Goal: Communication & Community: Answer question/provide support

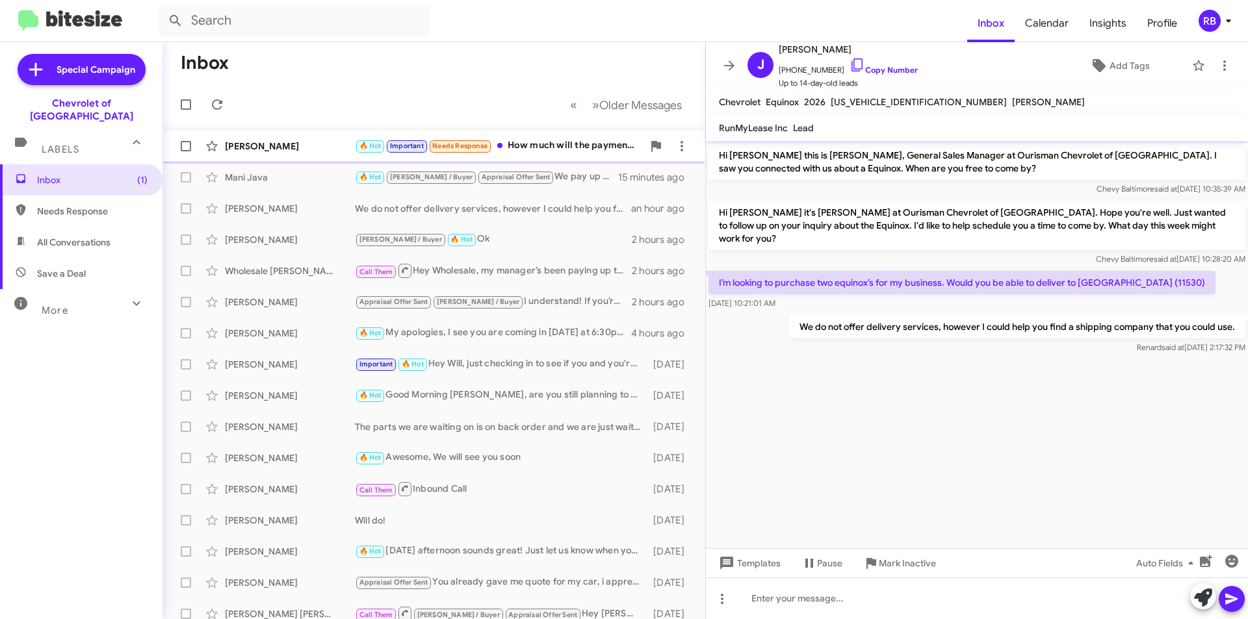
click at [548, 146] on div "🔥 Hot Important Needs Response How much will the payment be?" at bounding box center [499, 145] width 288 height 15
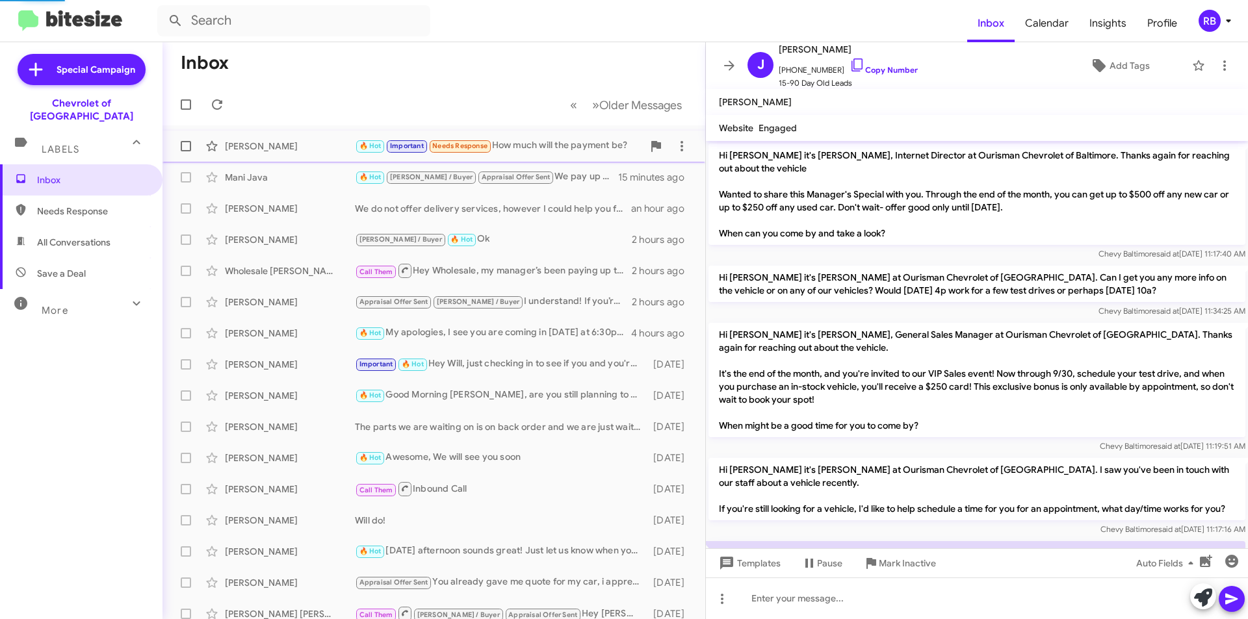
scroll to position [801, 0]
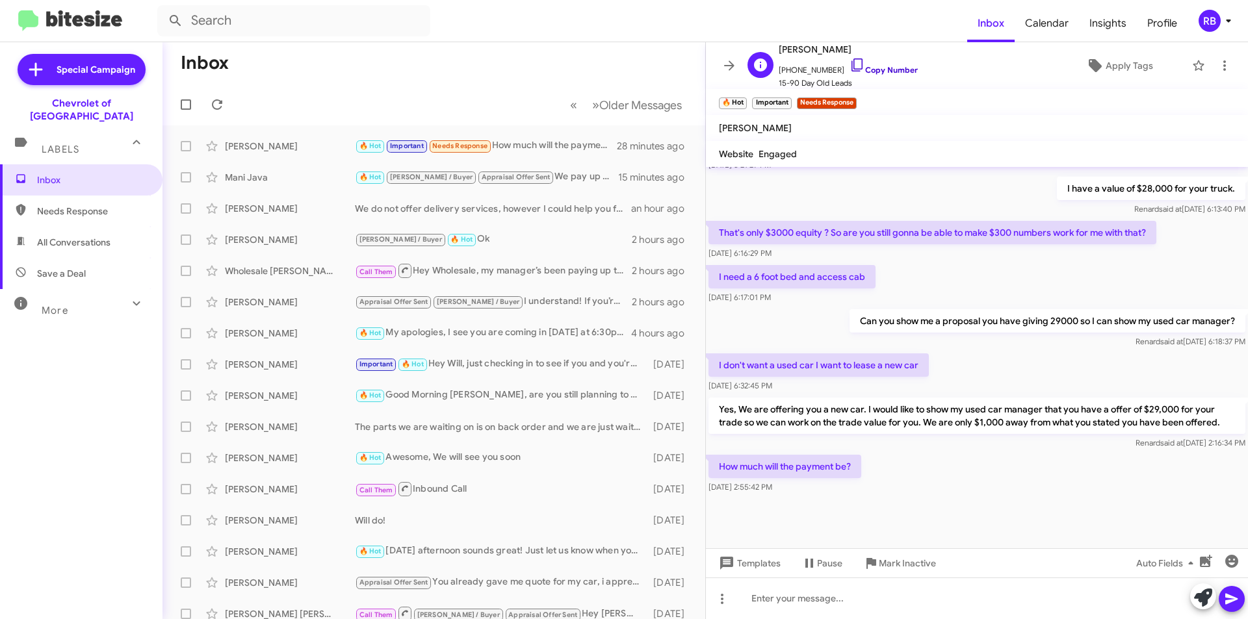
click at [877, 68] on link "Copy Number" at bounding box center [884, 70] width 68 height 10
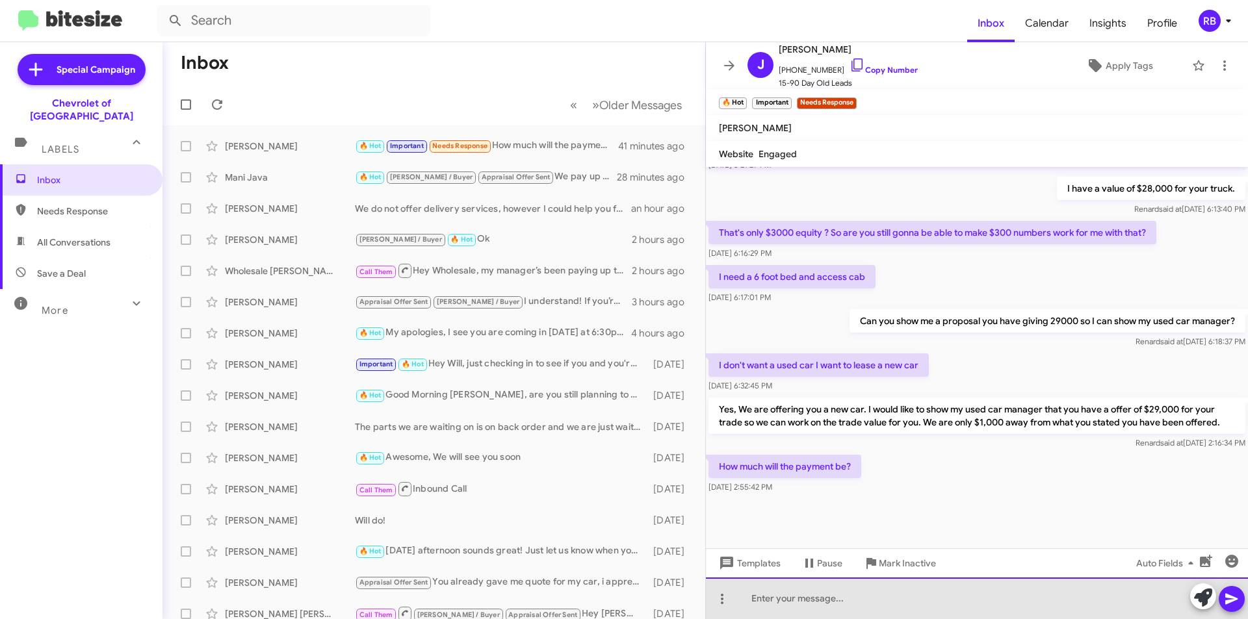
click at [787, 603] on div at bounding box center [977, 599] width 542 height 42
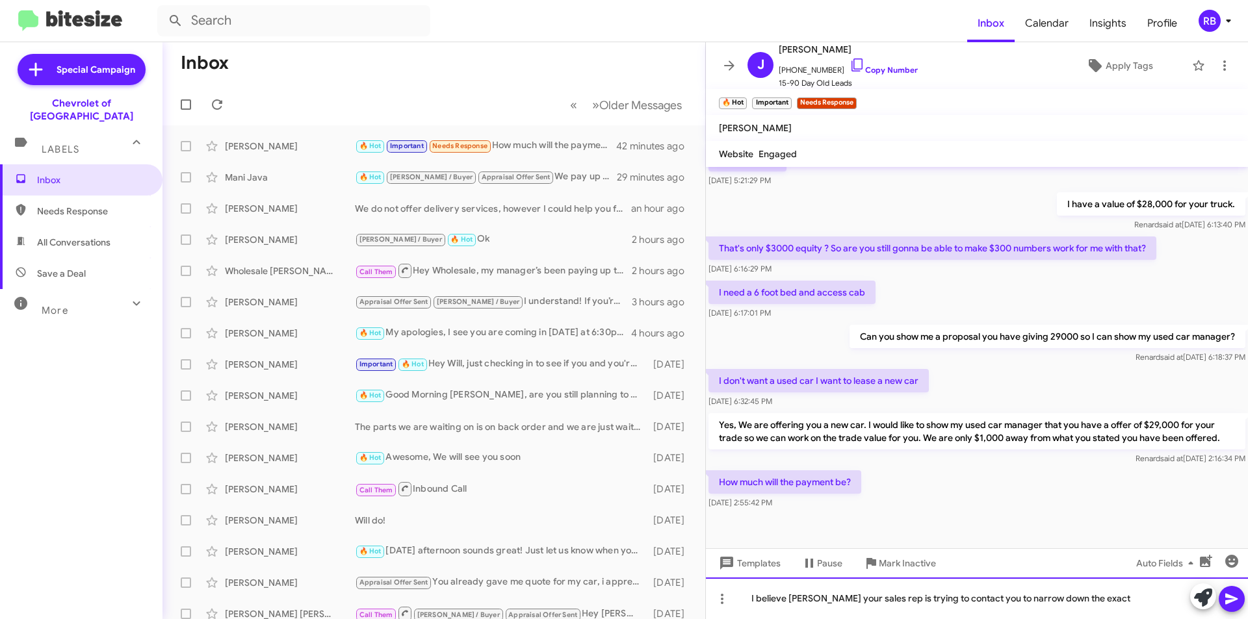
scroll to position [827, 0]
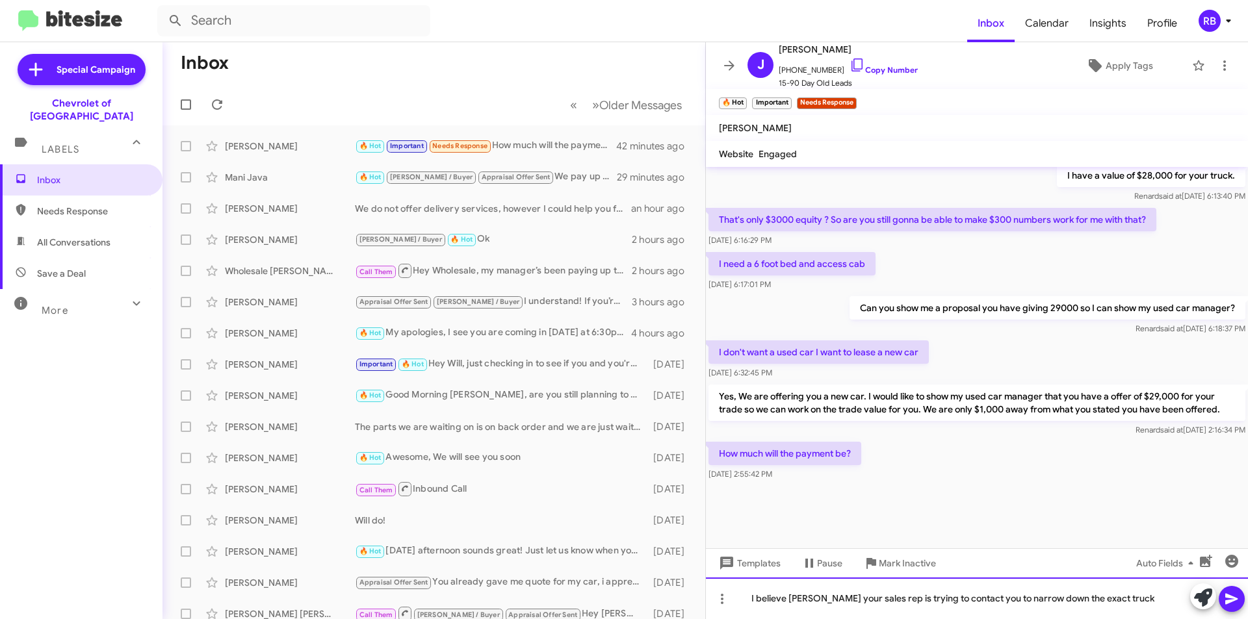
click at [1130, 598] on div "I believe David your sales rep is trying to contact you to narrow down the exac…" at bounding box center [977, 599] width 542 height 42
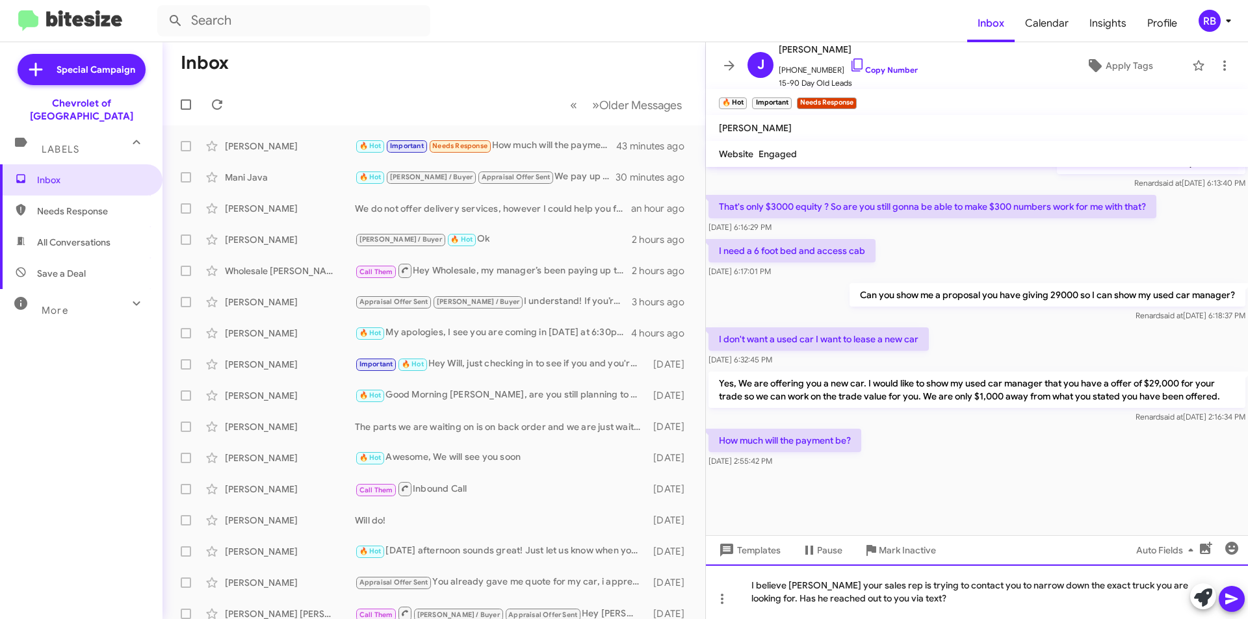
click at [918, 600] on div "I believe [PERSON_NAME] your sales rep is trying to contact you to narrow down …" at bounding box center [977, 592] width 542 height 55
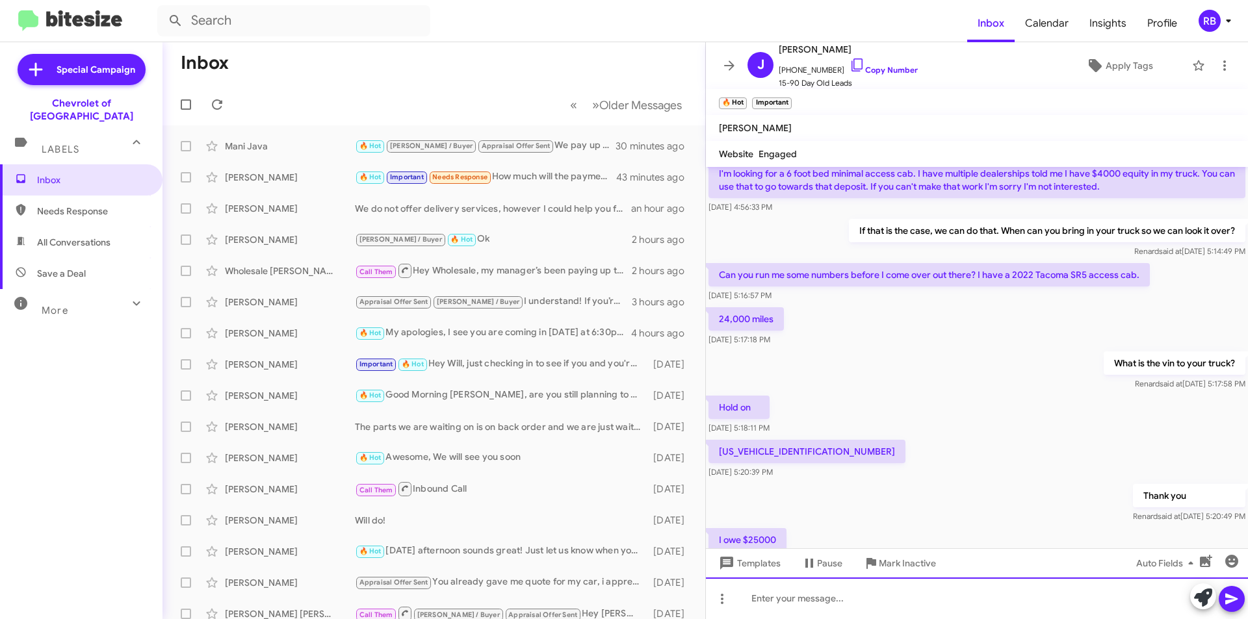
scroll to position [1074, 0]
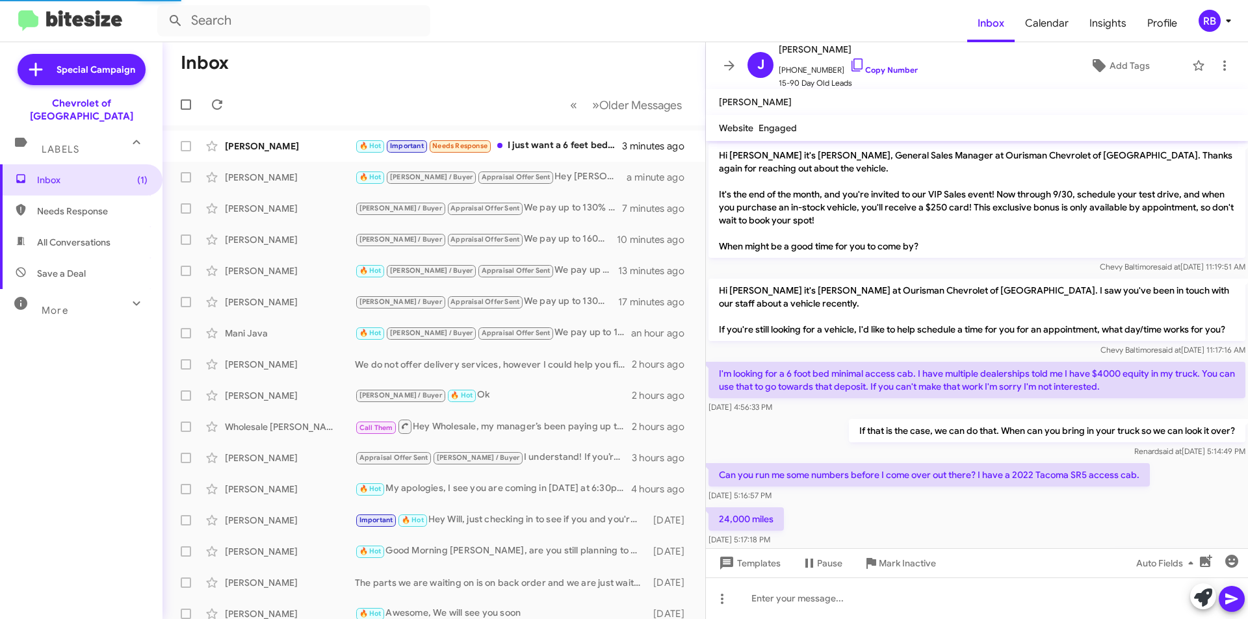
scroll to position [723, 0]
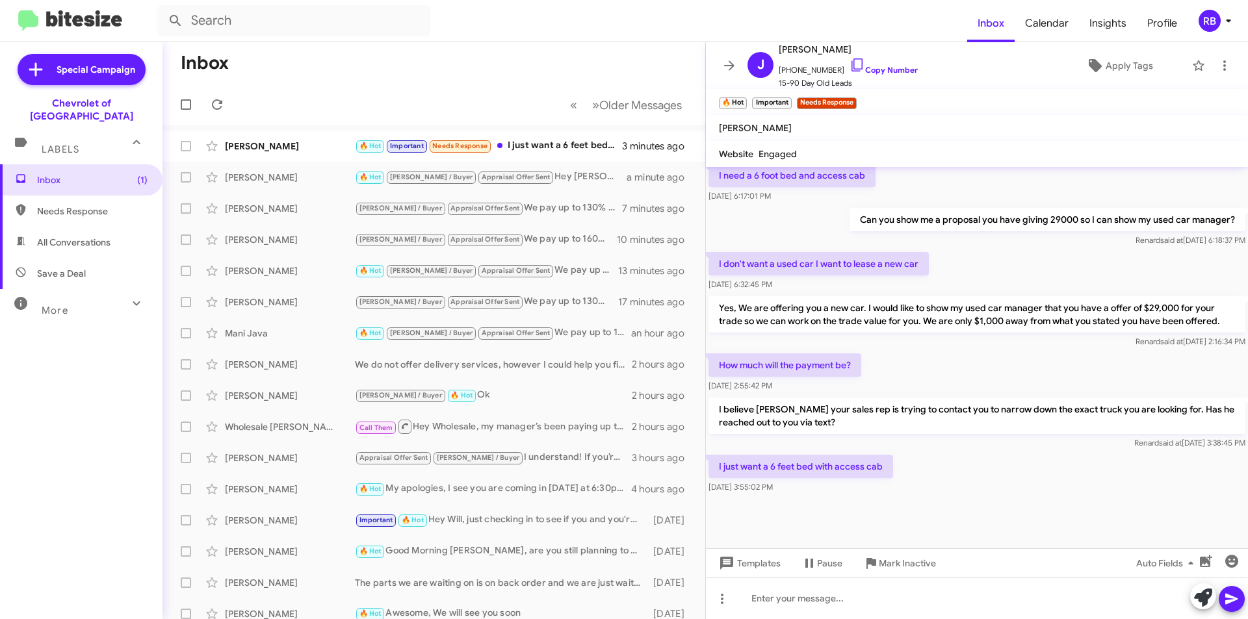
drag, startPoint x: 716, startPoint y: 481, endPoint x: 900, endPoint y: 491, distance: 184.2
click at [900, 491] on div "I just want a 6 feet bed with access cab [DATE] 3:55:02 PM" at bounding box center [977, 474] width 542 height 44
click at [907, 480] on div "I just want a 6 feet bed with access cab [DATE] 3:55:02 PM" at bounding box center [977, 474] width 542 height 44
drag, startPoint x: 882, startPoint y: 479, endPoint x: 716, endPoint y: 479, distance: 166.4
click at [716, 478] on p "I just want a 6 feet bed with access cab" at bounding box center [800, 466] width 185 height 23
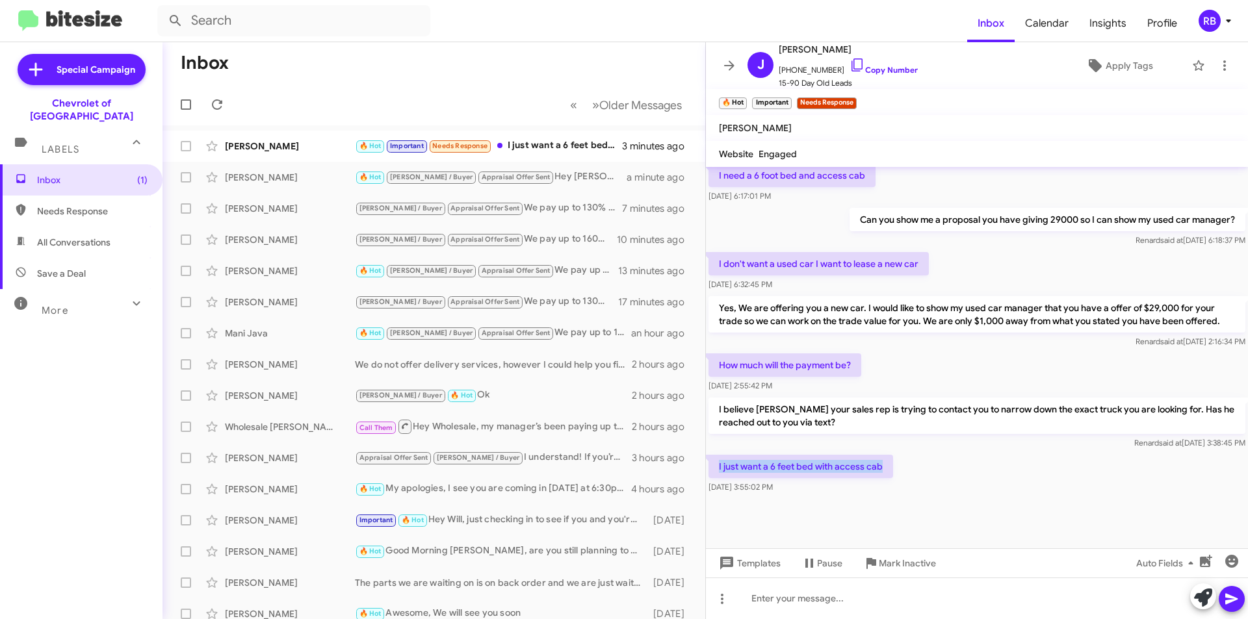
copy p "I just want a 6 feet bed with access cab"
click at [877, 72] on link "Copy Number" at bounding box center [884, 70] width 68 height 10
copy p "I just want a 6 feet bed with access cab"
drag, startPoint x: 881, startPoint y: 479, endPoint x: 717, endPoint y: 483, distance: 164.5
click at [717, 478] on p "I just want a 6 feet bed with access cab" at bounding box center [800, 466] width 185 height 23
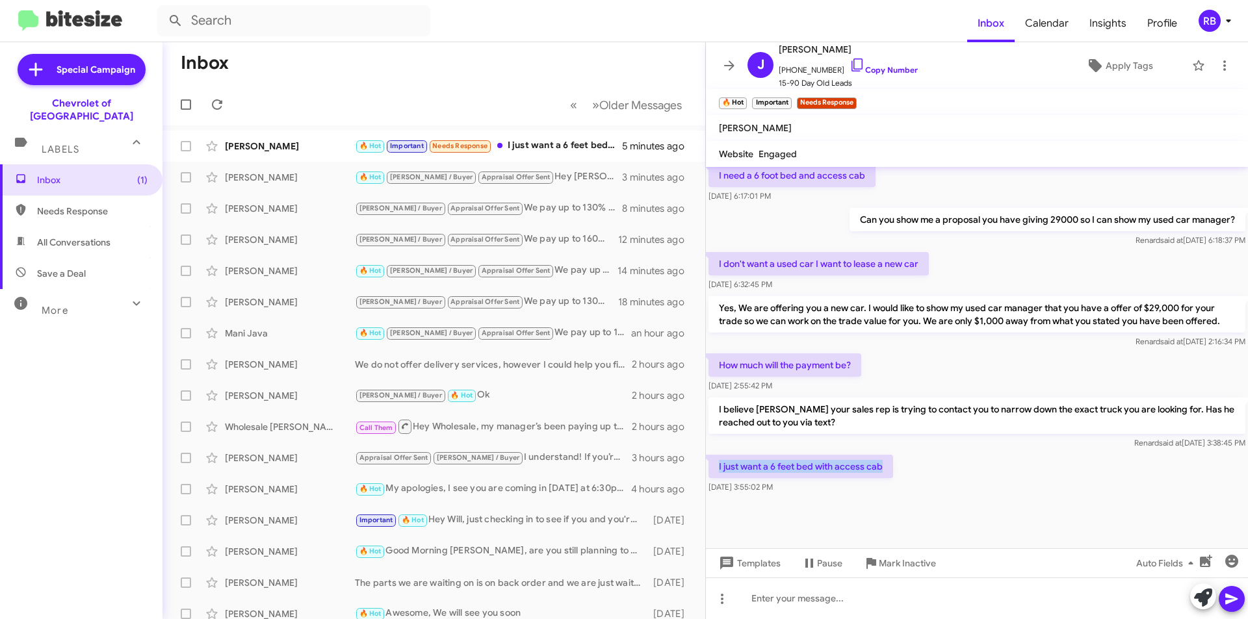
copy p "I just want a 6 feet bed with access cab"
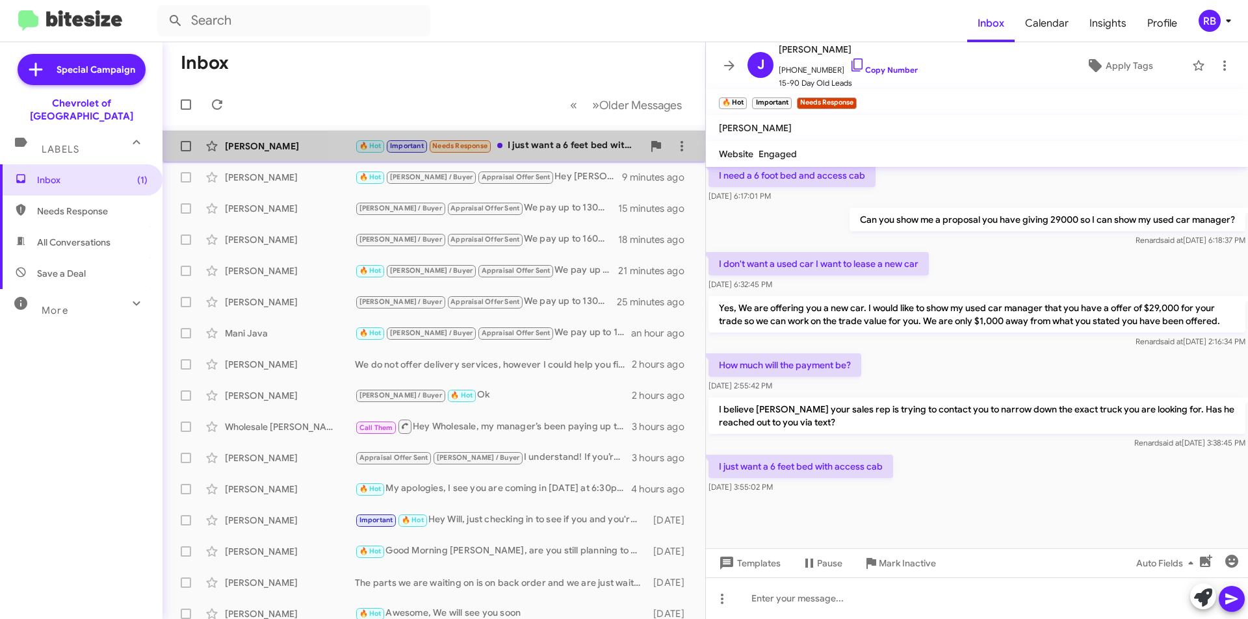
click at [570, 153] on div "🔥 Hot Important Needs Response I just want a 6 feet bed with access cab" at bounding box center [499, 145] width 288 height 15
